Goal: Obtain resource: Obtain resource

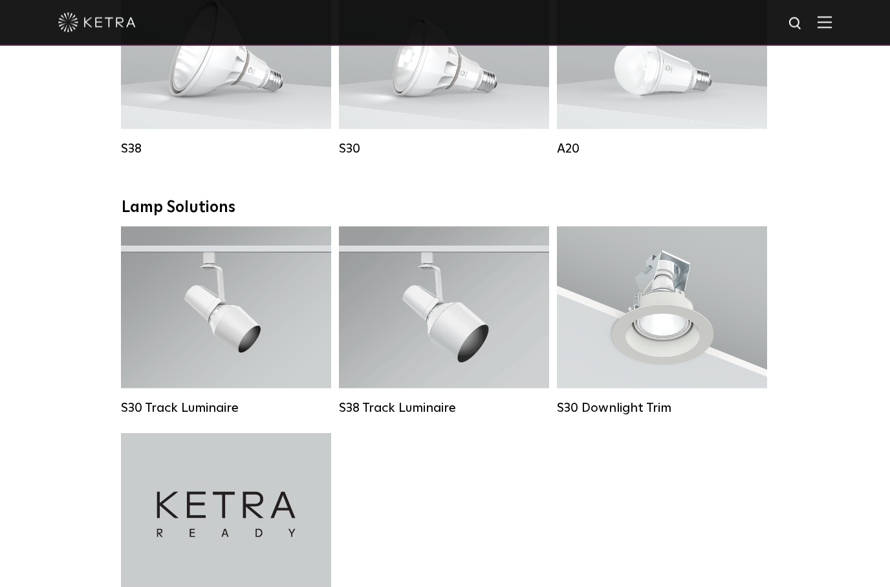
scroll to position [1047, 0]
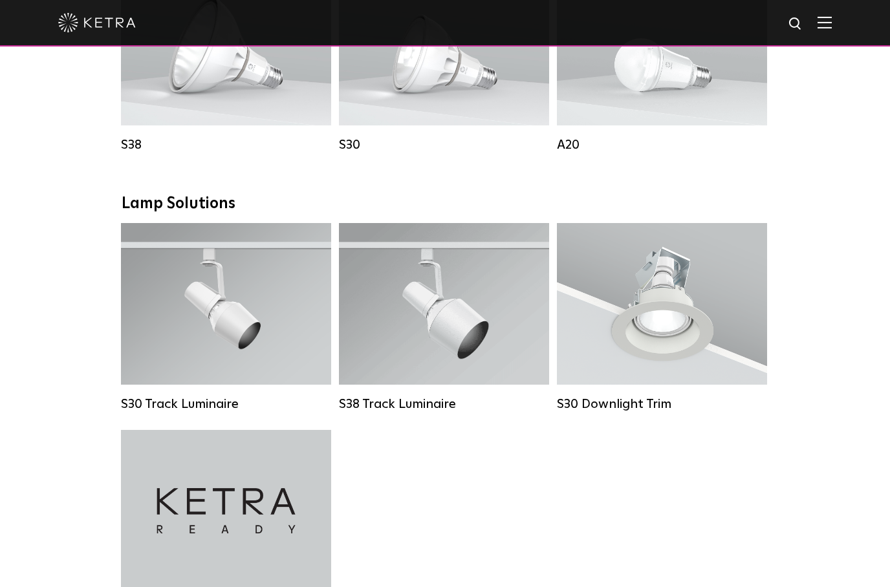
click at [279, 340] on span "Lutron Clear Connect Type X" at bounding box center [245, 336] width 122 height 9
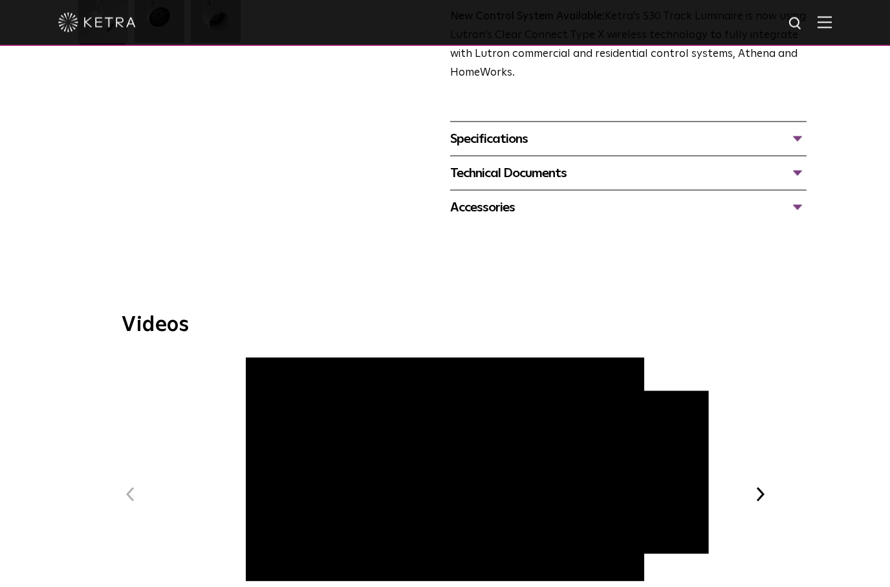
click at [755, 486] on button "Next" at bounding box center [759, 494] width 17 height 17
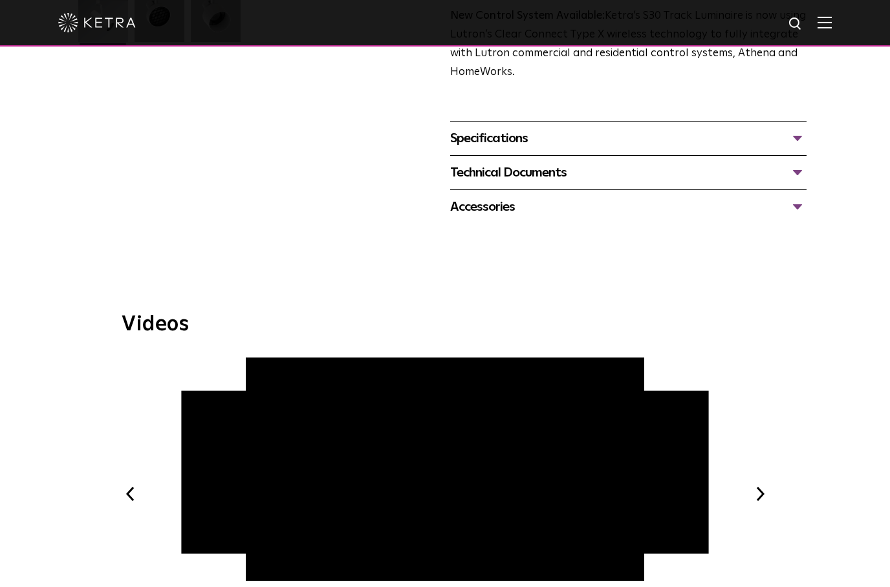
click at [752, 486] on button "Next" at bounding box center [759, 494] width 17 height 17
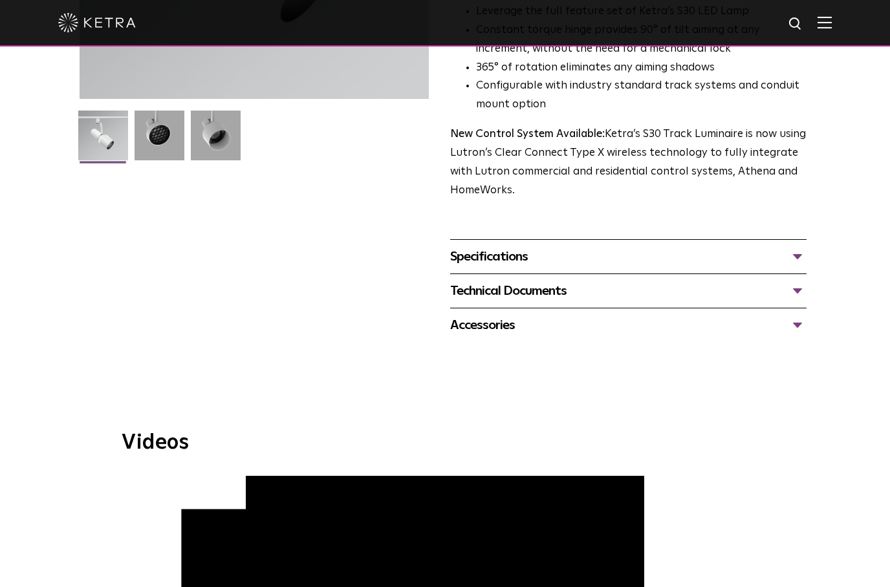
scroll to position [209, 0]
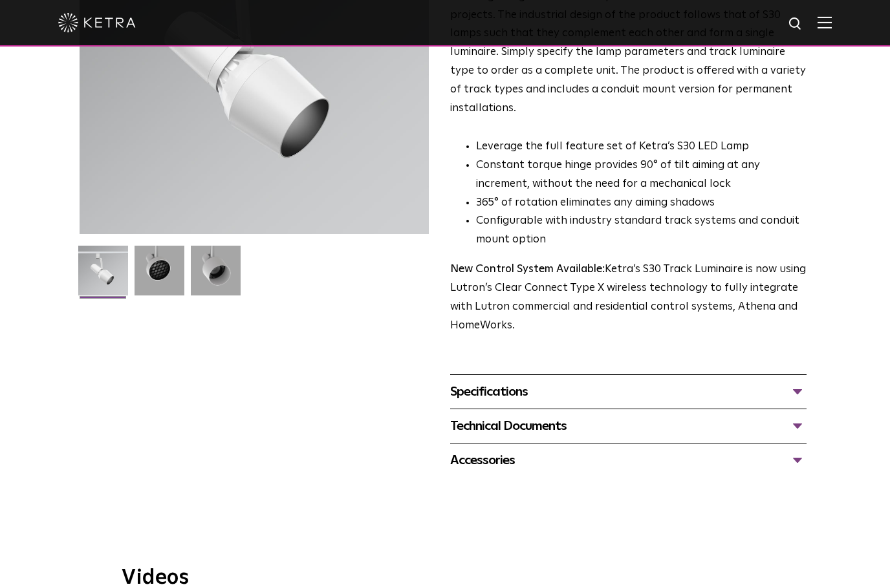
click at [736, 381] on div "Specifications" at bounding box center [628, 391] width 356 height 21
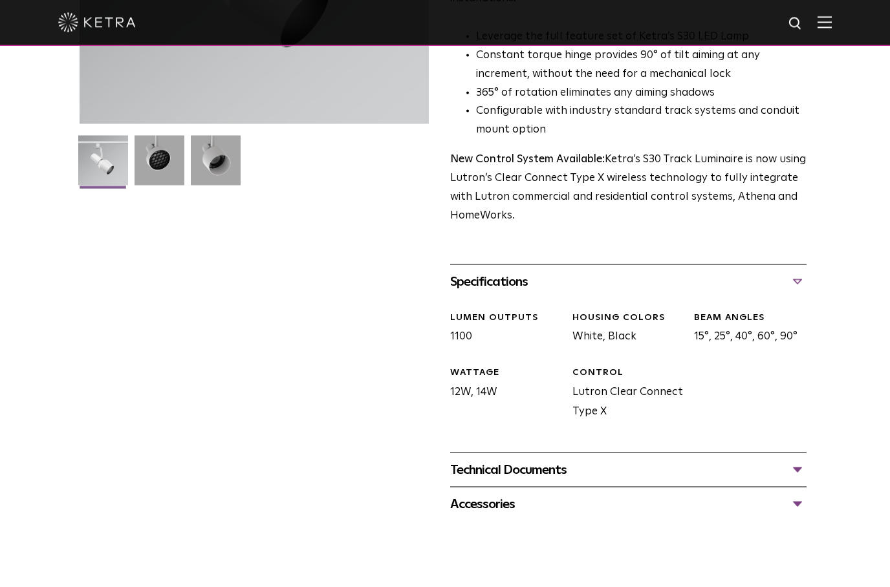
scroll to position [320, 0]
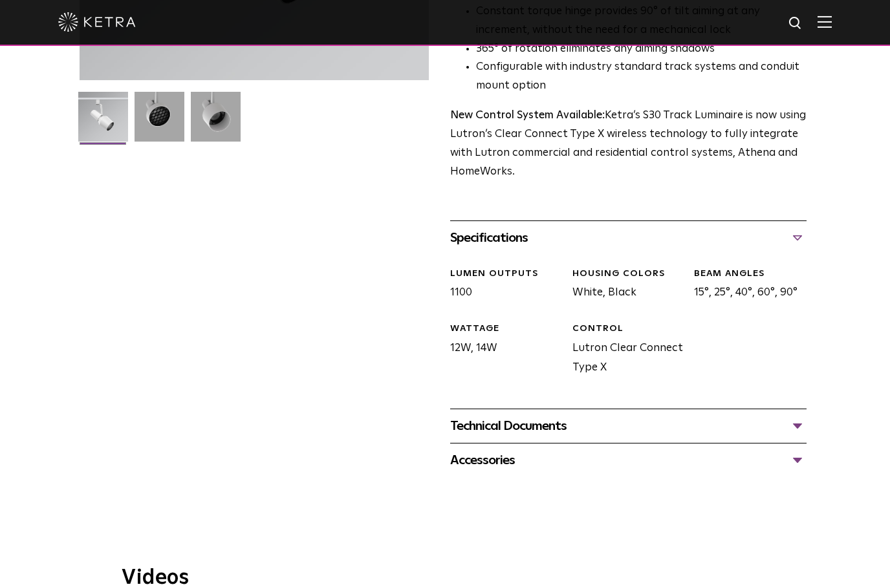
click at [753, 416] on div "Technical Documents" at bounding box center [628, 426] width 356 height 21
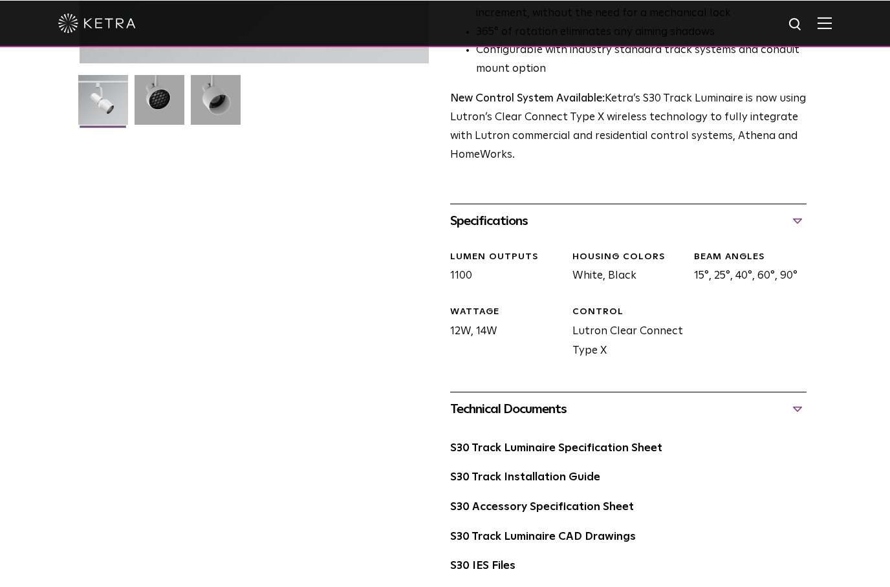
scroll to position [380, 0]
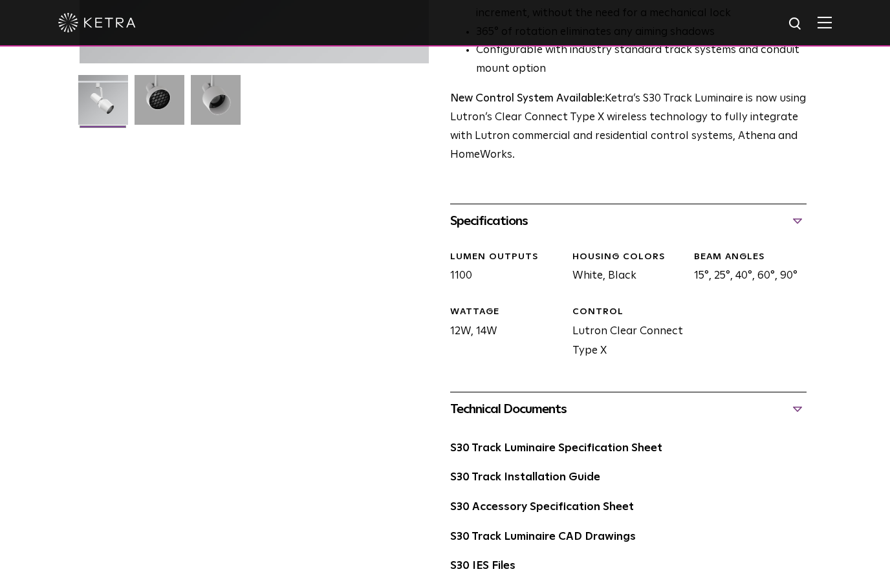
click at [568, 472] on link "S30 Track Installation Guide" at bounding box center [525, 477] width 150 height 11
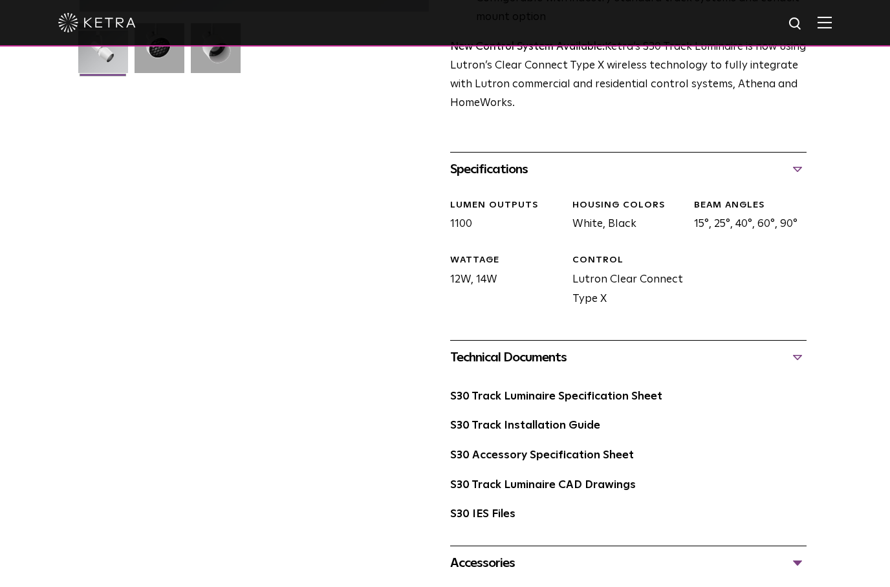
scroll to position [431, 0]
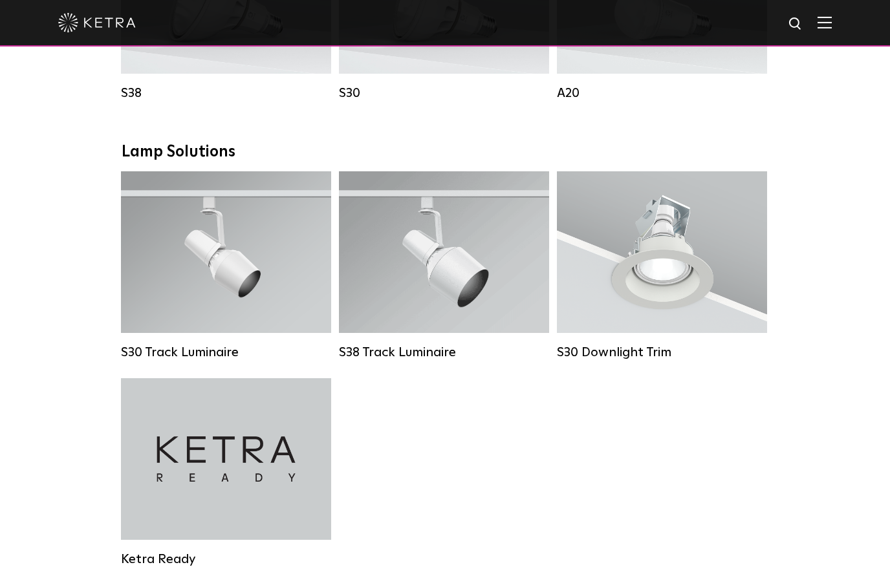
click at [492, 280] on div "Lumen Output: 1100 Colors: White / Black Beam Angles: 10° / 25° / 40° / 60° Wat…" at bounding box center [443, 251] width 159 height 81
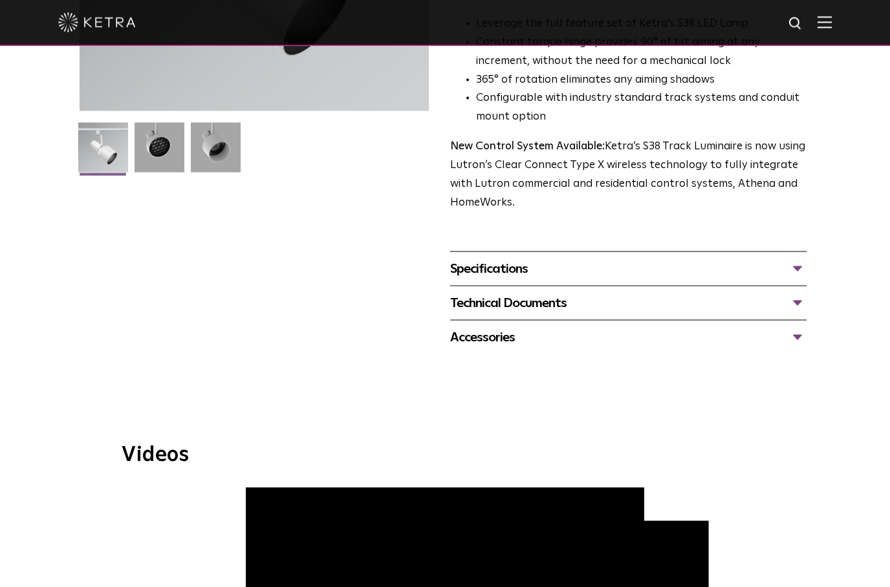
click at [638, 298] on div "Technical Documents" at bounding box center [628, 303] width 356 height 21
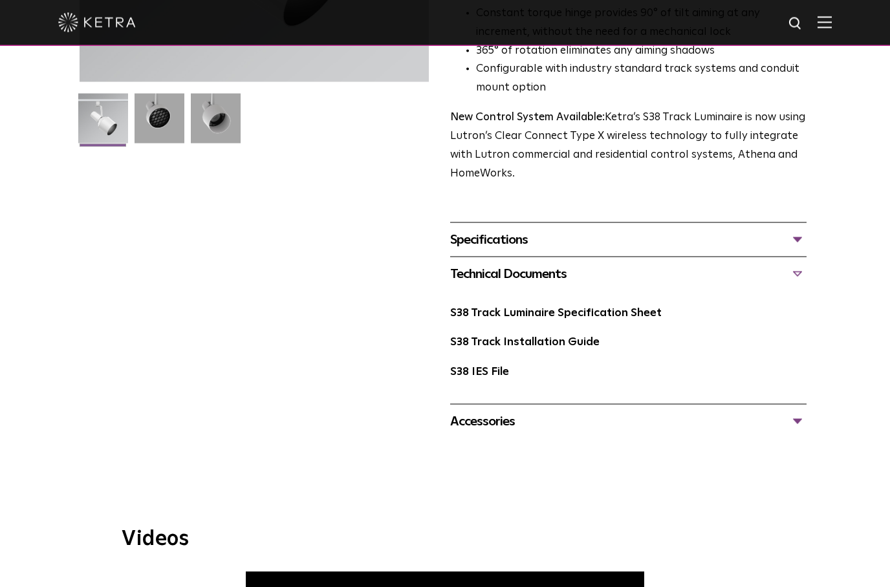
scroll to position [362, 0]
click at [630, 307] on link "S38 Track Luminaire Specification Sheet" at bounding box center [555, 312] width 211 height 11
